Goal: Information Seeking & Learning: Learn about a topic

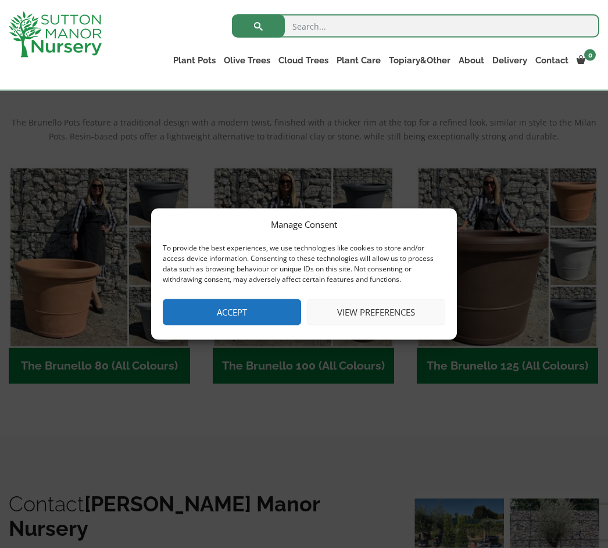
scroll to position [238, 0]
click at [231, 321] on button "Accept" at bounding box center [232, 312] width 138 height 26
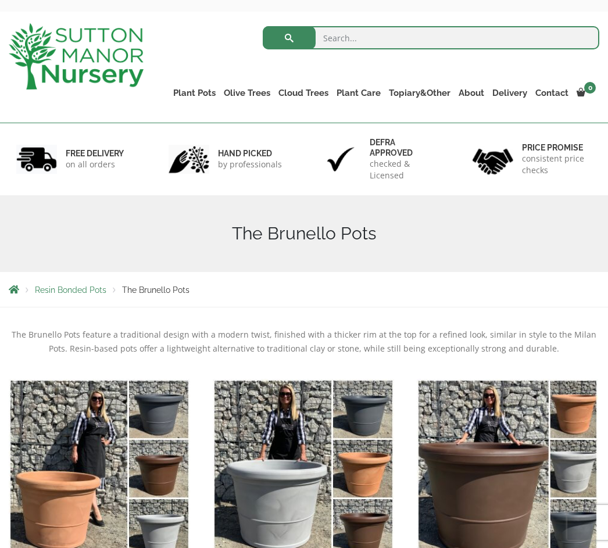
scroll to position [45, 0]
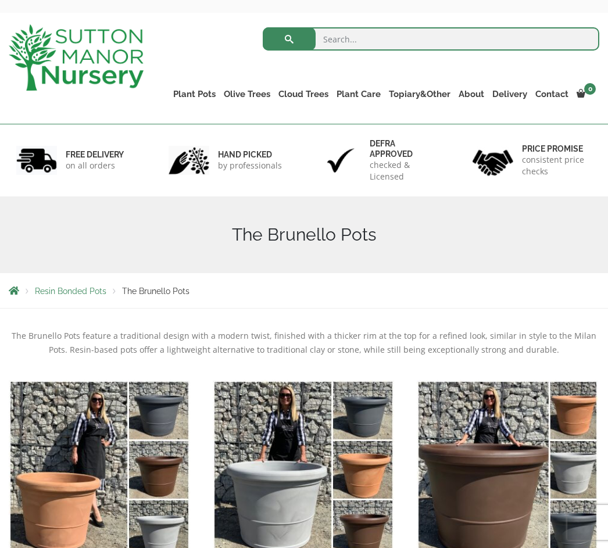
click at [0, 0] on link "Vietnamese Terracotta" at bounding box center [0, 0] width 0 height 0
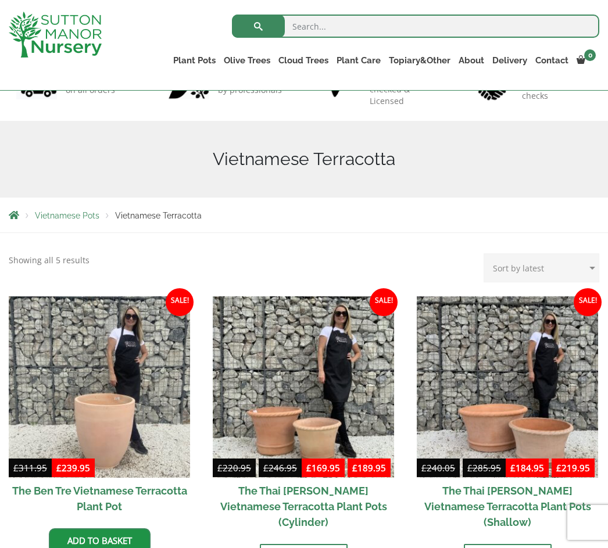
scroll to position [98, 0]
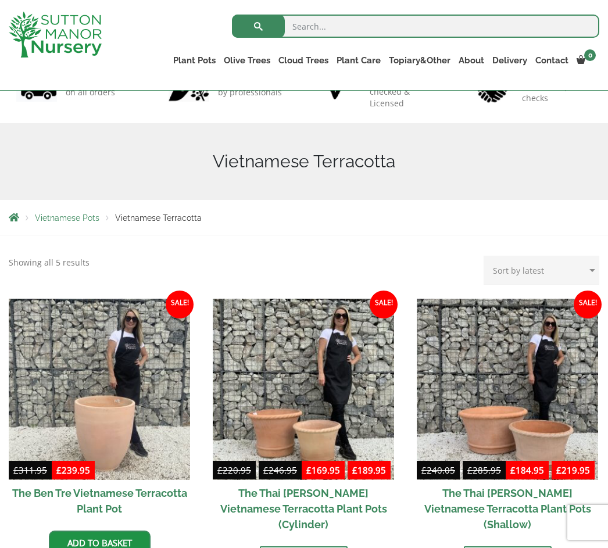
click at [0, 0] on link "The Iron Stone Pots" at bounding box center [0, 0] width 0 height 0
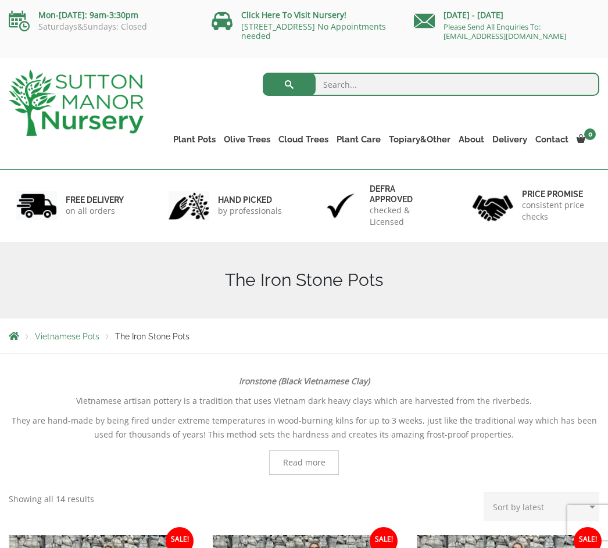
click at [0, 0] on link "Gnarled Olive Trees (Bella Range)" at bounding box center [0, 0] width 0 height 0
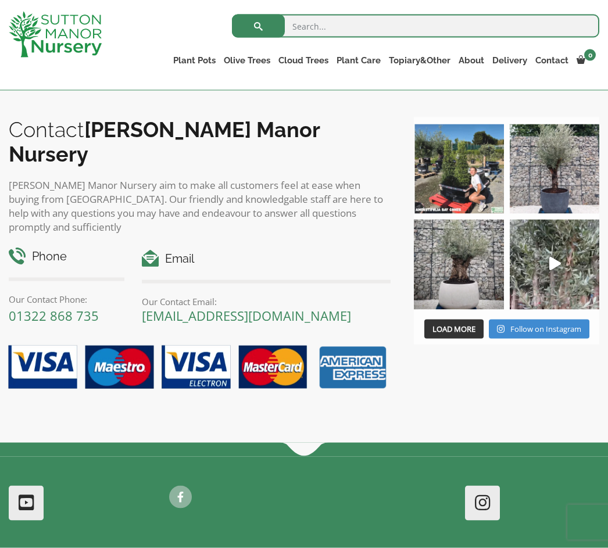
scroll to position [388, 0]
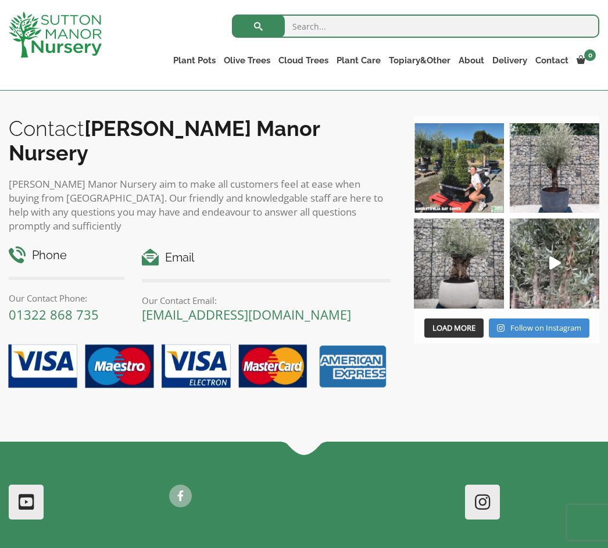
click at [466, 285] on img at bounding box center [459, 264] width 90 height 90
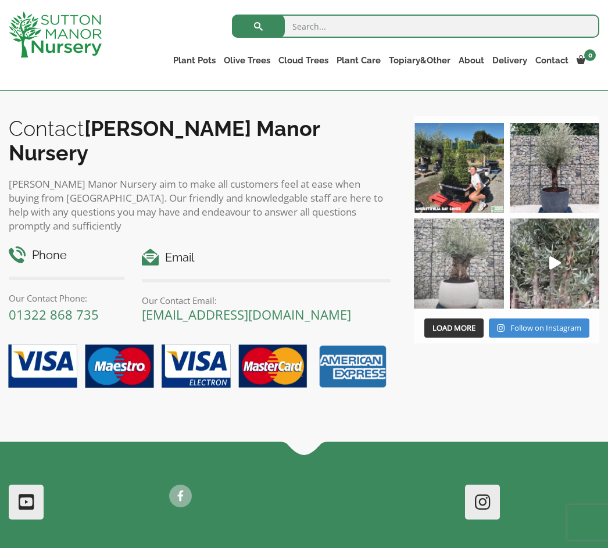
scroll to position [332, 0]
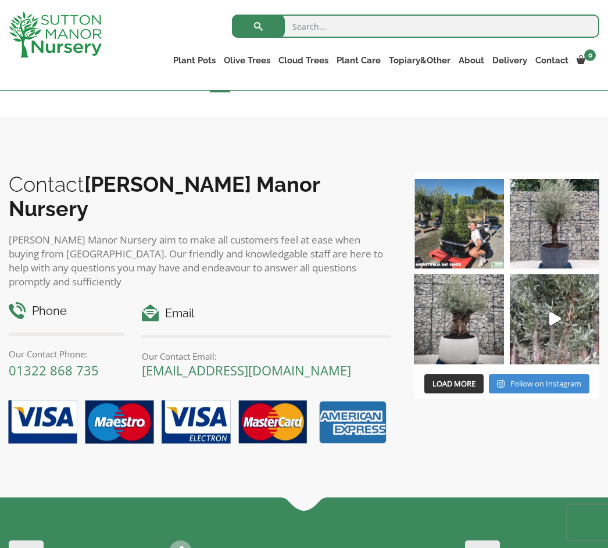
click at [0, 0] on link "Gnarled Olive Trees (Grande Range)" at bounding box center [0, 0] width 0 height 0
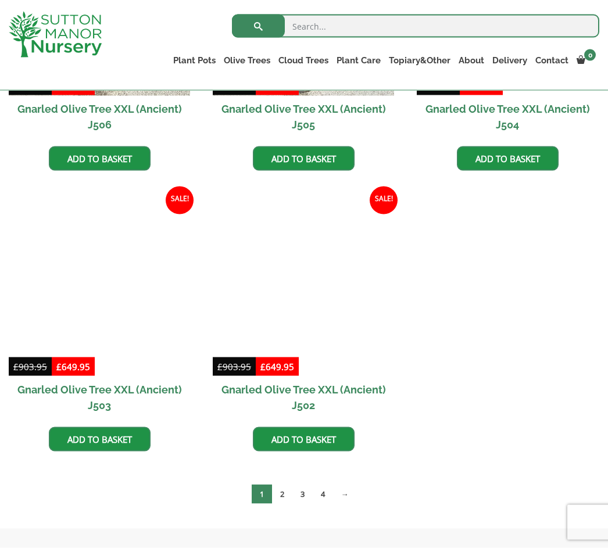
scroll to position [1607, 0]
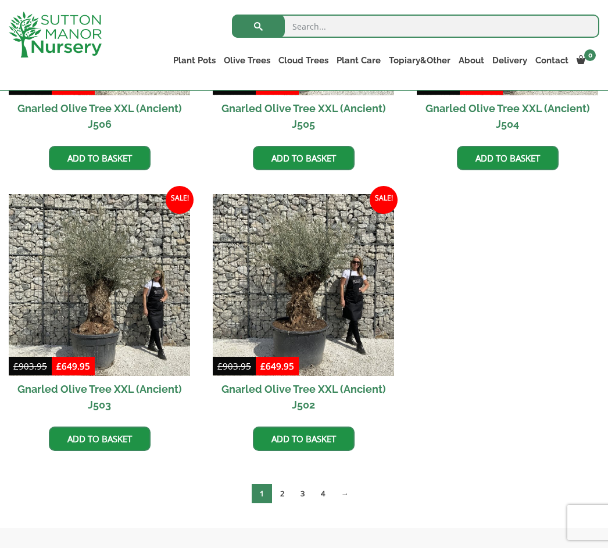
click at [284, 490] on link "2" at bounding box center [282, 493] width 20 height 19
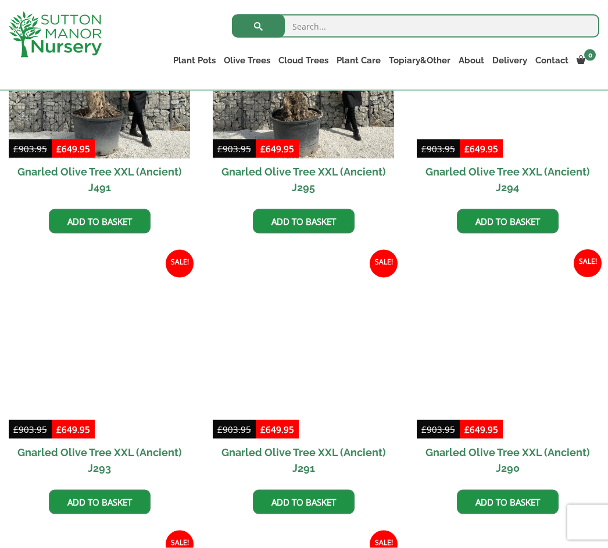
scroll to position [982, 0]
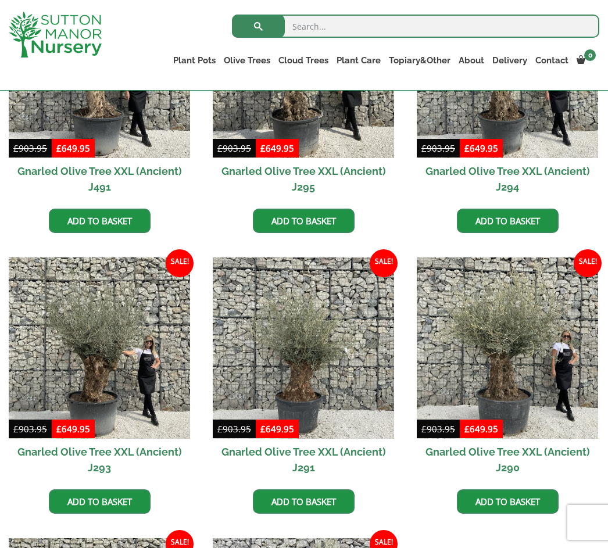
click at [318, 363] on img at bounding box center [303, 348] width 181 height 181
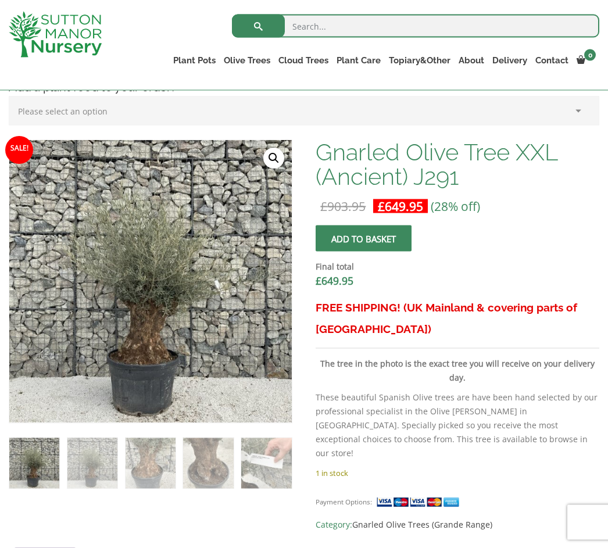
scroll to position [323, 0]
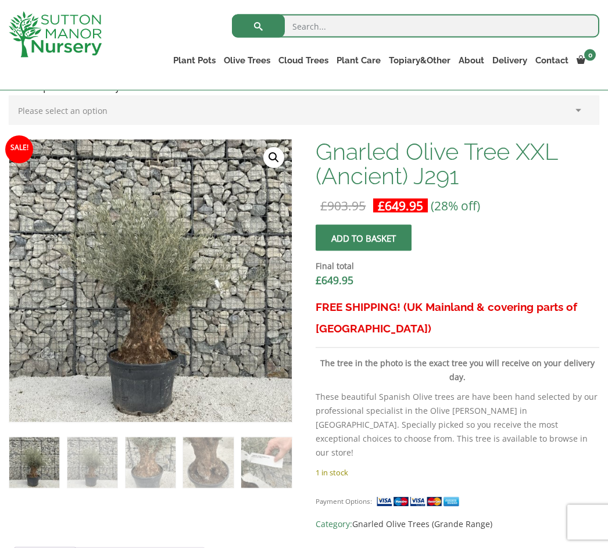
click at [228, 336] on img at bounding box center [266, 397] width 515 height 515
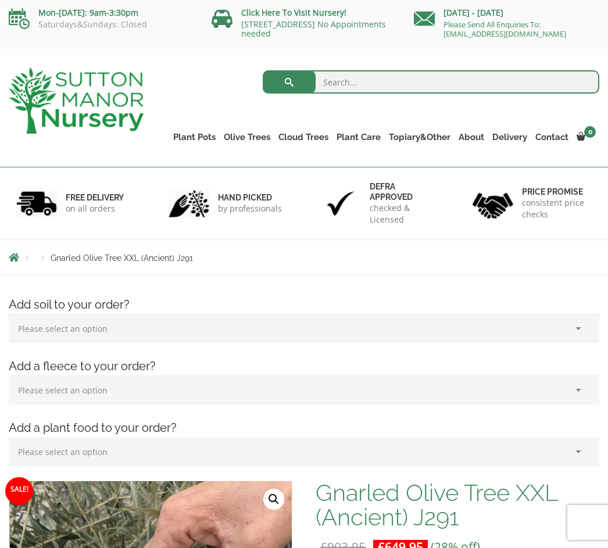
scroll to position [0, 0]
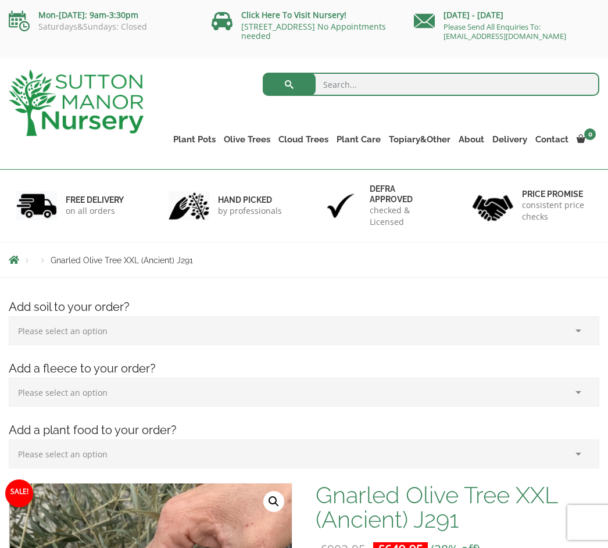
click at [0, 0] on link "Ilex Crenata Cloud Trees" at bounding box center [0, 0] width 0 height 0
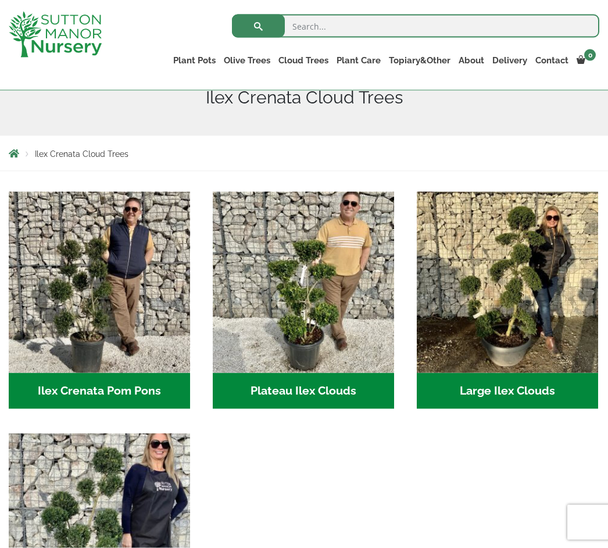
scroll to position [162, 0]
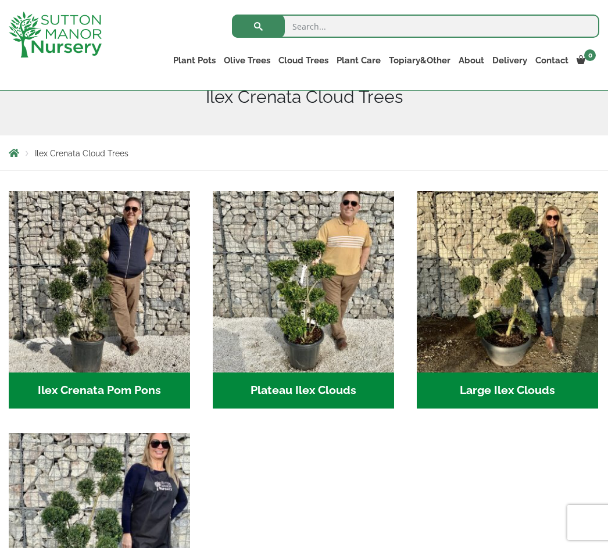
click at [430, 512] on ul "Ilex Crenata Pom Pons (49) Plateau Ilex Clouds (6) Large Ilex Clouds (32) Small…" at bounding box center [304, 433] width 591 height 484
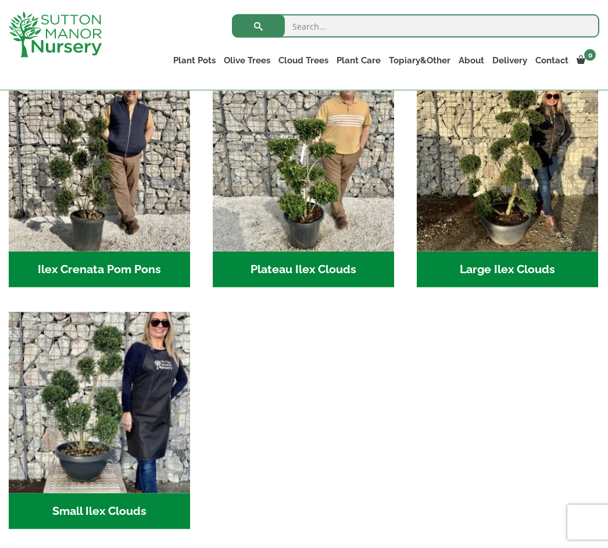
scroll to position [284, 0]
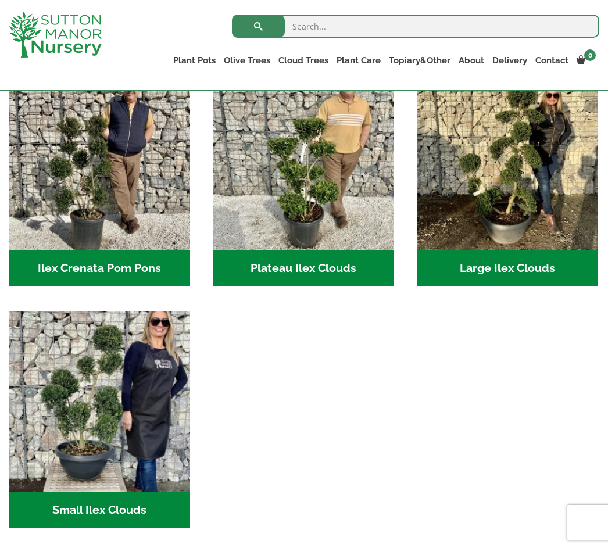
click at [108, 188] on img "Visit product category Ilex Crenata Pom Pons" at bounding box center [99, 159] width 181 height 181
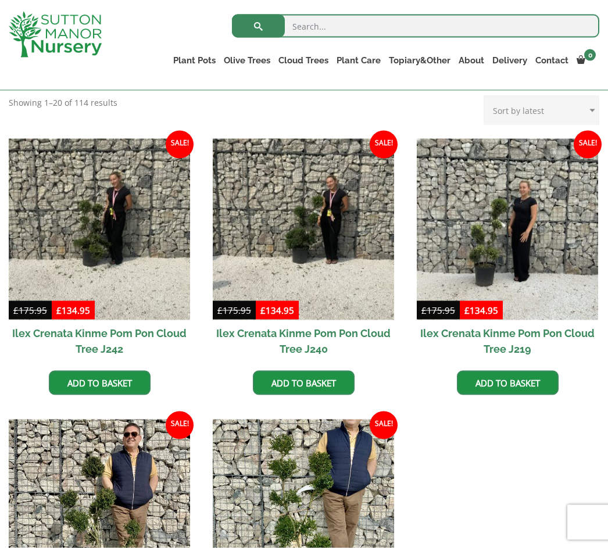
scroll to position [258, 0]
click at [607, 480] on html "0 No products in the basket. Plant Pots Resin Bonded Pots The Amalfi Pots The M…" at bounding box center [304, 538] width 608 height 1592
click at [606, 478] on div "Ilex Crenata Cloud Trees Small Ilex Clouds Large Ilex Clouds Ilex Crenata Pom P…" at bounding box center [304, 414] width 608 height 655
click at [607, 480] on html "0 No products in the basket. Plant Pots Resin Bonded Pots The Amalfi Pots The M…" at bounding box center [304, 538] width 608 height 1592
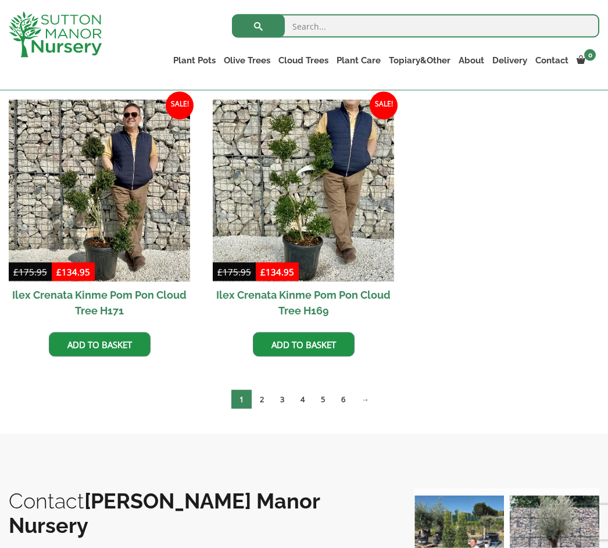
scroll to position [578, 0]
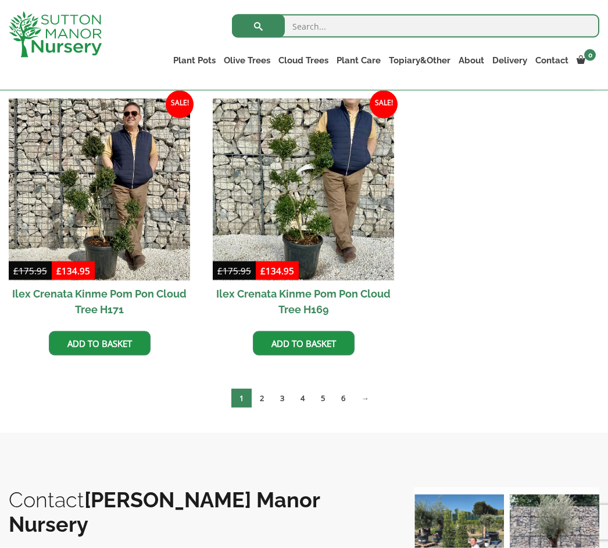
click at [374, 394] on link "→" at bounding box center [365, 398] width 24 height 19
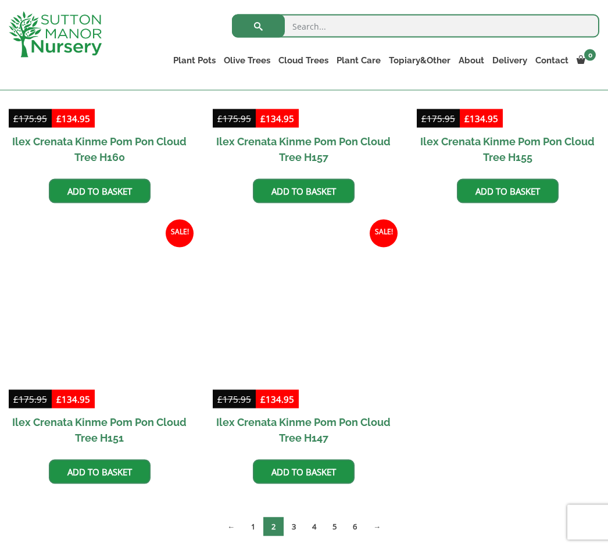
scroll to position [731, 0]
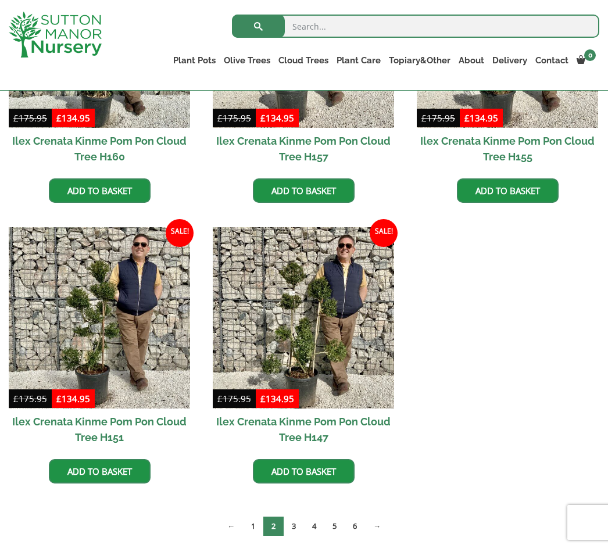
click at [389, 524] on link "→" at bounding box center [377, 526] width 24 height 19
click at [389, 517] on link "→" at bounding box center [377, 526] width 24 height 19
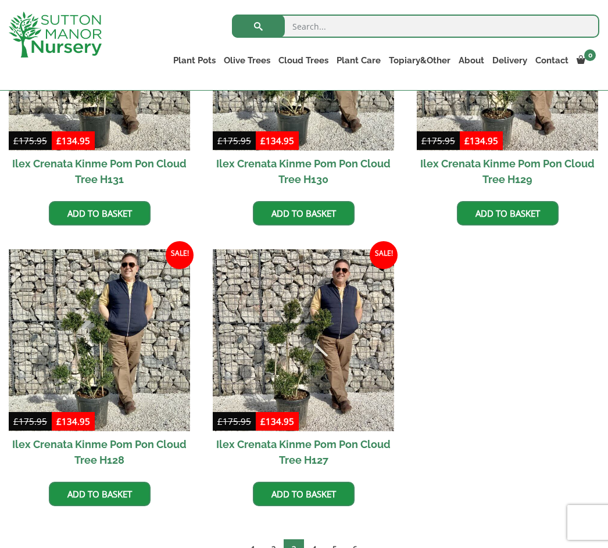
scroll to position [1554, 0]
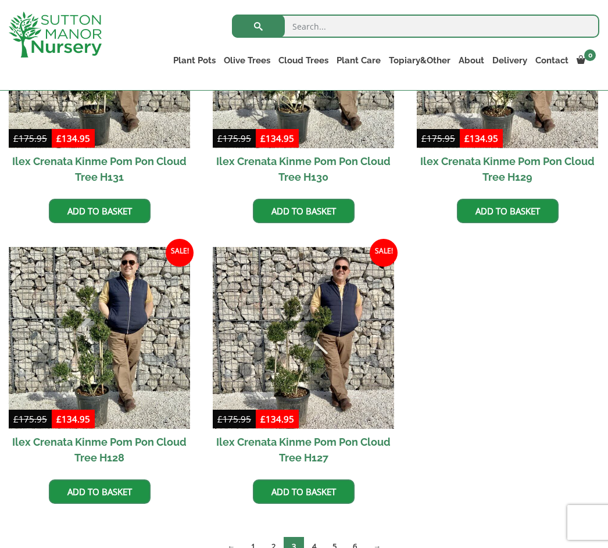
click at [315, 545] on link "4" at bounding box center [314, 546] width 20 height 19
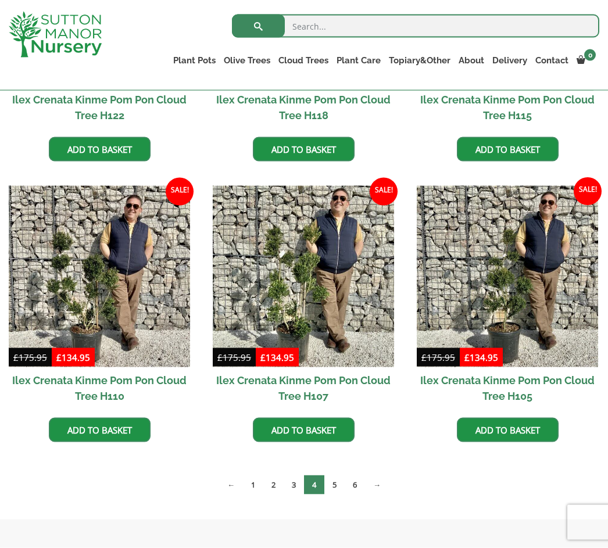
scroll to position [774, 0]
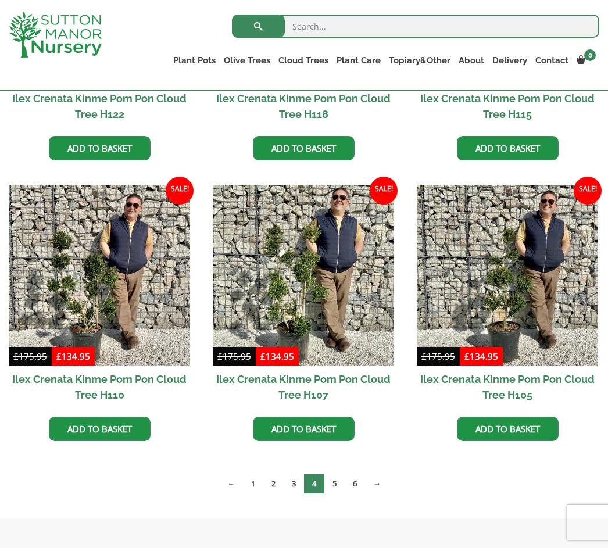
click at [364, 485] on link "6" at bounding box center [355, 483] width 20 height 19
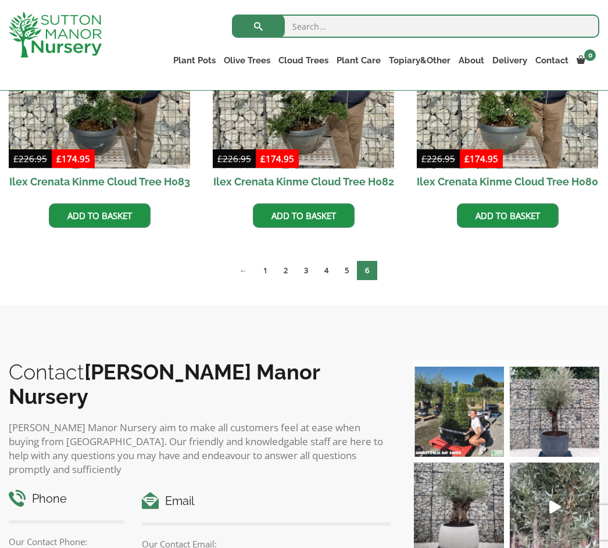
scroll to position [442, 0]
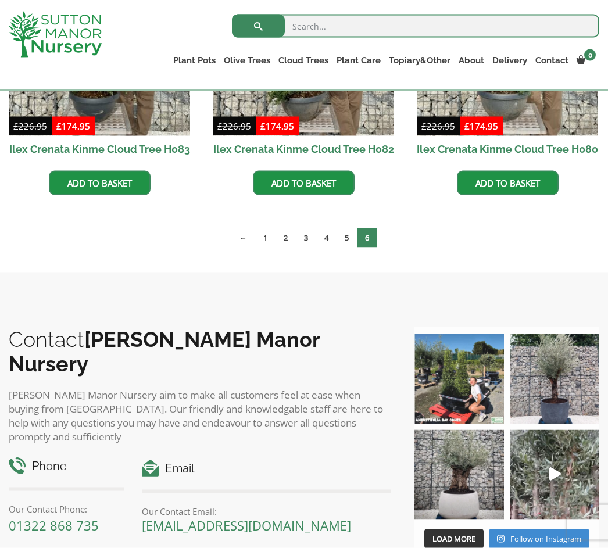
click at [247, 248] on link "←" at bounding box center [243, 237] width 24 height 19
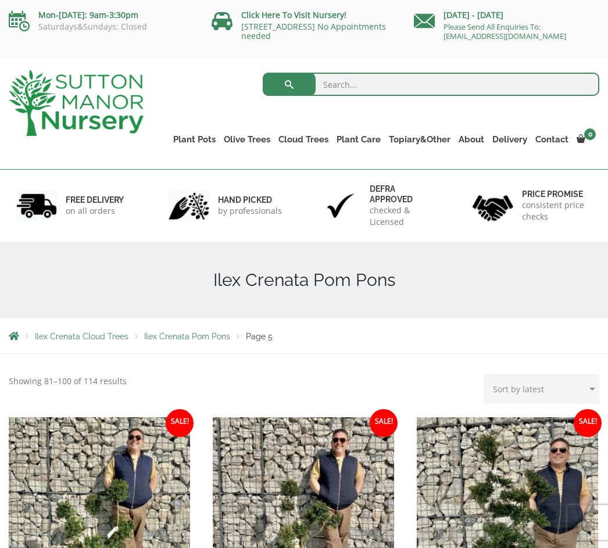
click at [0, 0] on link "Castlewellan" at bounding box center [0, 0] width 0 height 0
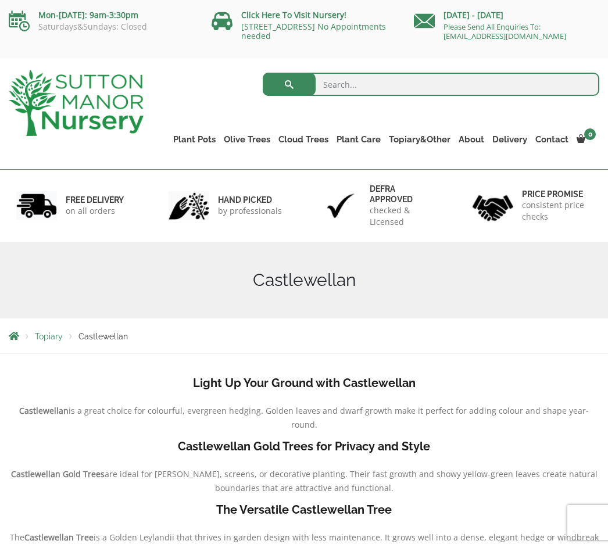
click at [0, 0] on link "Ligustrum Pom Poms" at bounding box center [0, 0] width 0 height 0
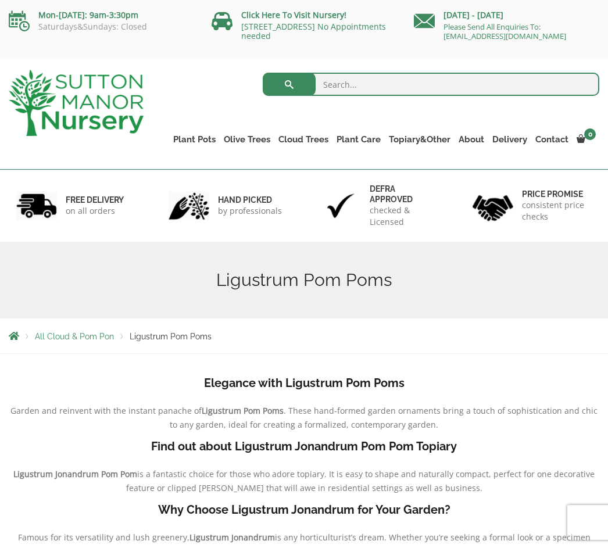
click at [606, 457] on div "Elegance with Ligustrum Pom Poms Garden and reinvent with the instant panache o…" at bounding box center [304, 502] width 608 height 273
click at [0, 0] on link "Palm Trees" at bounding box center [0, 0] width 0 height 0
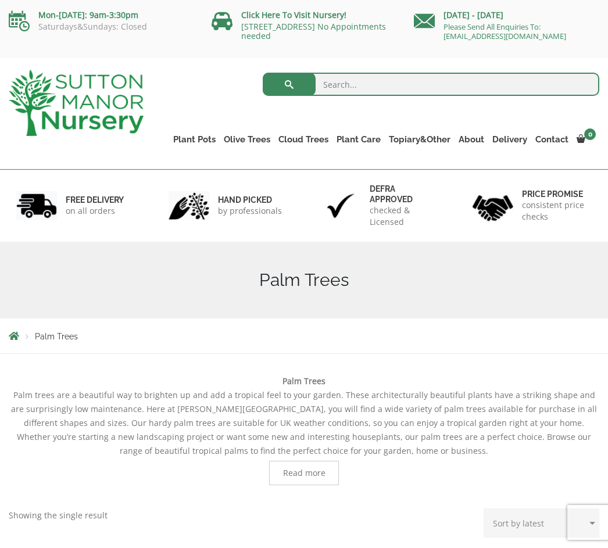
click at [373, 79] on input "search" at bounding box center [431, 84] width 337 height 23
type input "Date. Tres"
click at [289, 84] on button "submit" at bounding box center [289, 84] width 53 height 23
